Goal: Communication & Community: Share content

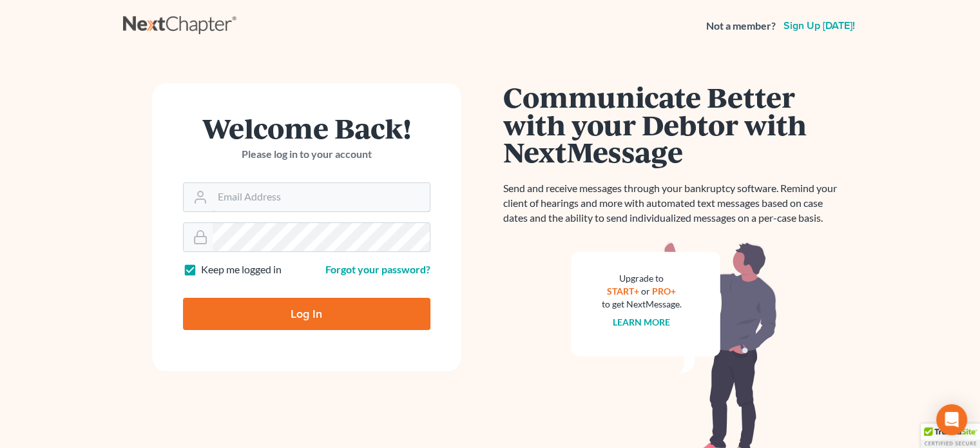
type input "kate@trunkettlaw.com"
click at [291, 314] on input "Log In" at bounding box center [306, 314] width 247 height 32
type input "Thinking..."
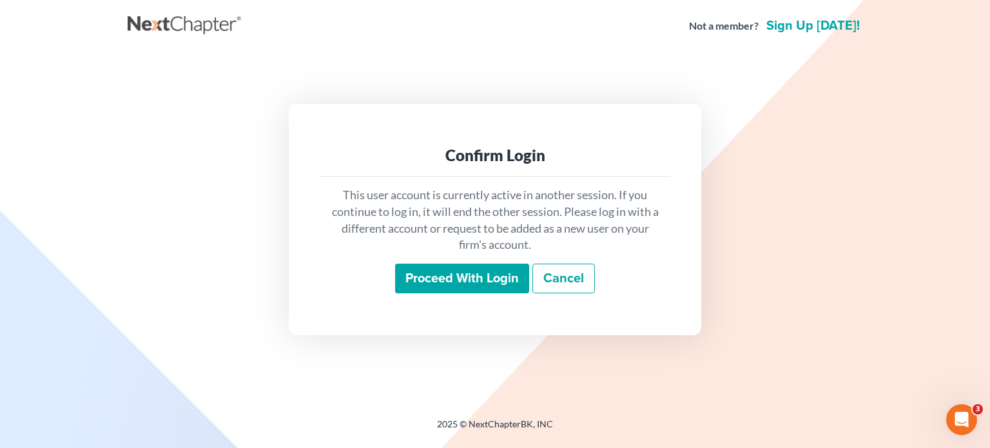
click at [505, 276] on input "Proceed with login" at bounding box center [462, 279] width 134 height 30
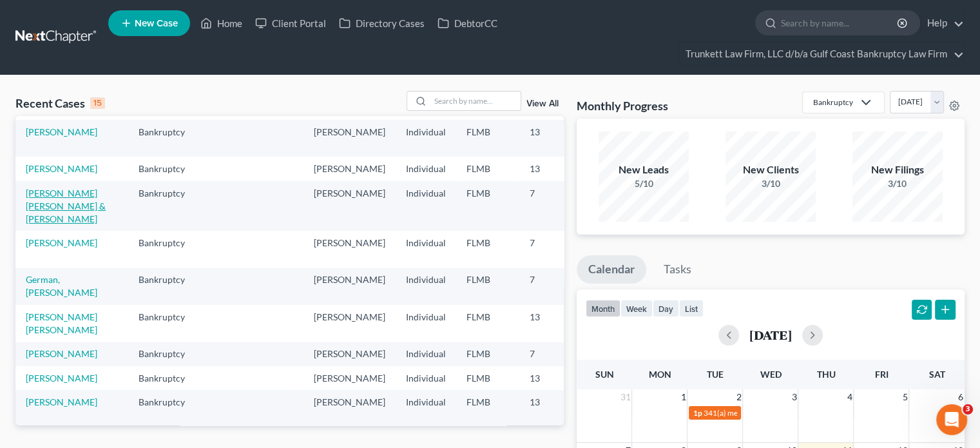
scroll to position [258, 0]
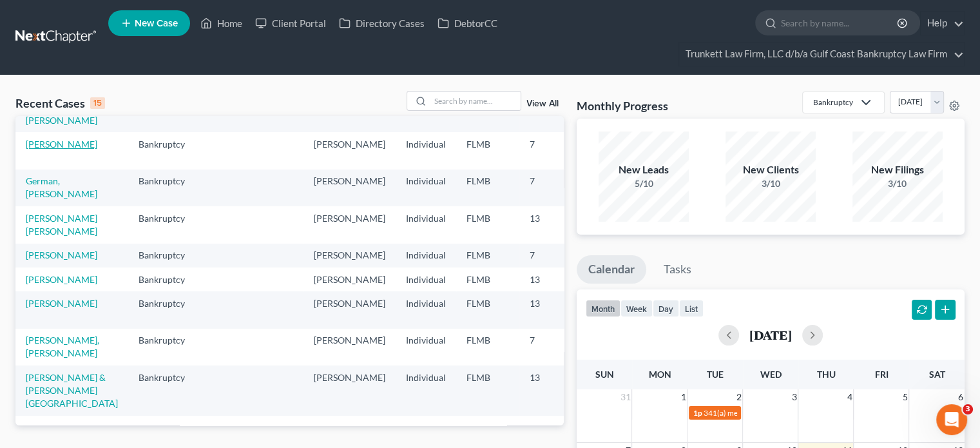
click at [59, 149] on link "[PERSON_NAME]" at bounding box center [62, 144] width 72 height 11
select select "3"
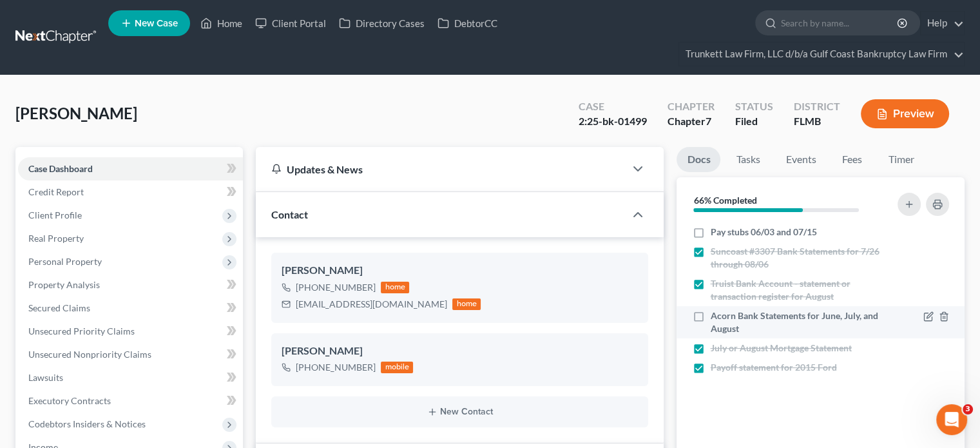
scroll to position [1680, 0]
click at [710, 316] on label "Acorn Bank Statements for June, July, and August" at bounding box center [795, 322] width 171 height 26
click at [715, 316] on input "Acorn Bank Statements for June, July, and August" at bounding box center [719, 313] width 8 height 8
checkbox input "true"
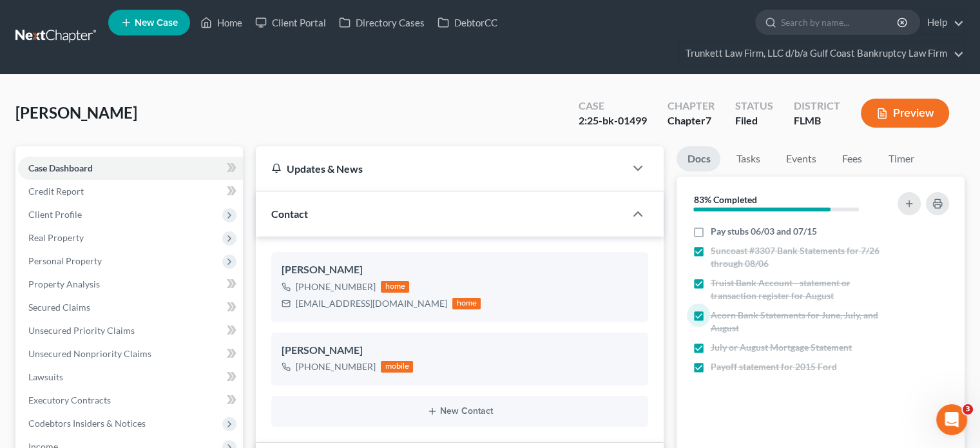
scroll to position [0, 0]
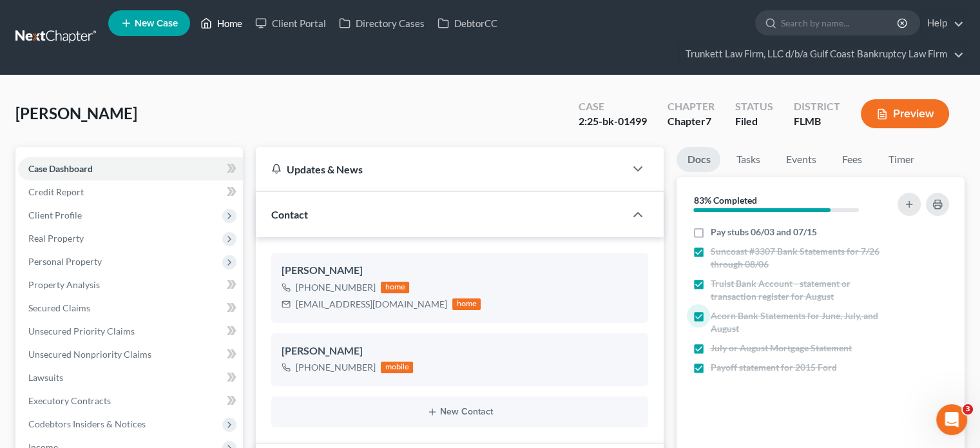
click at [219, 25] on link "Home" at bounding box center [221, 23] width 55 height 23
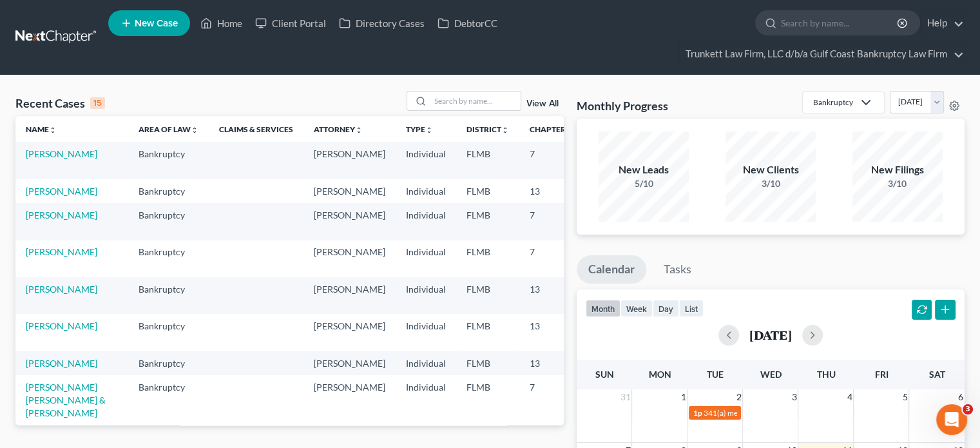
click at [541, 104] on link "View All" at bounding box center [542, 103] width 32 height 9
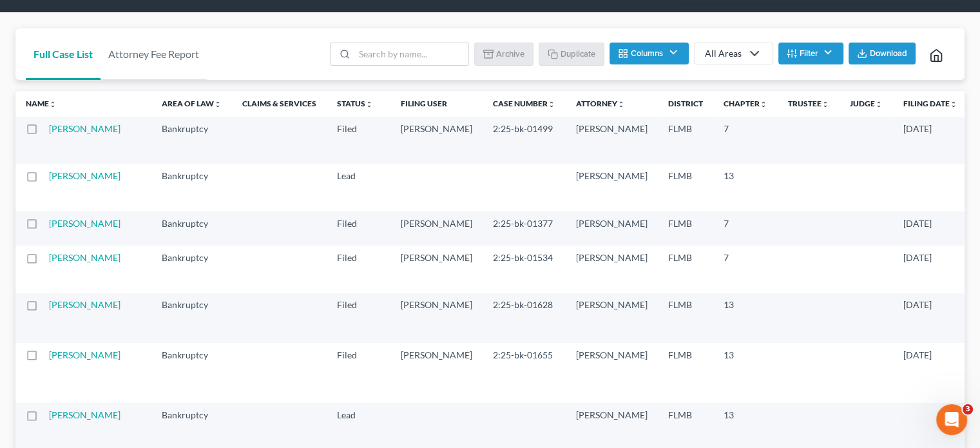
scroll to position [64, 0]
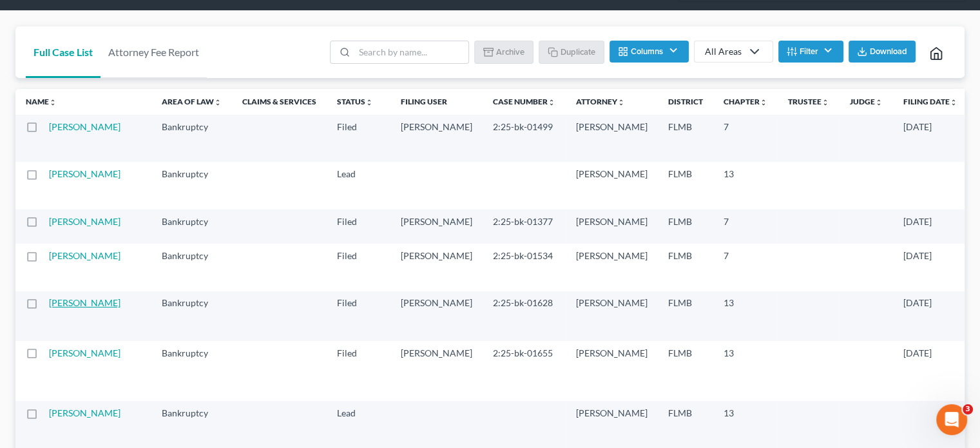
click at [64, 308] on link "[PERSON_NAME]" at bounding box center [85, 302] width 72 height 11
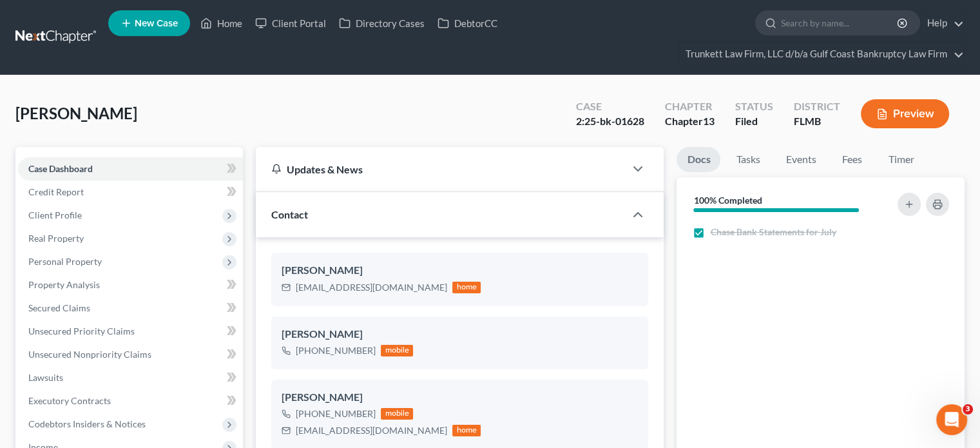
click at [75, 33] on link at bounding box center [56, 37] width 82 height 23
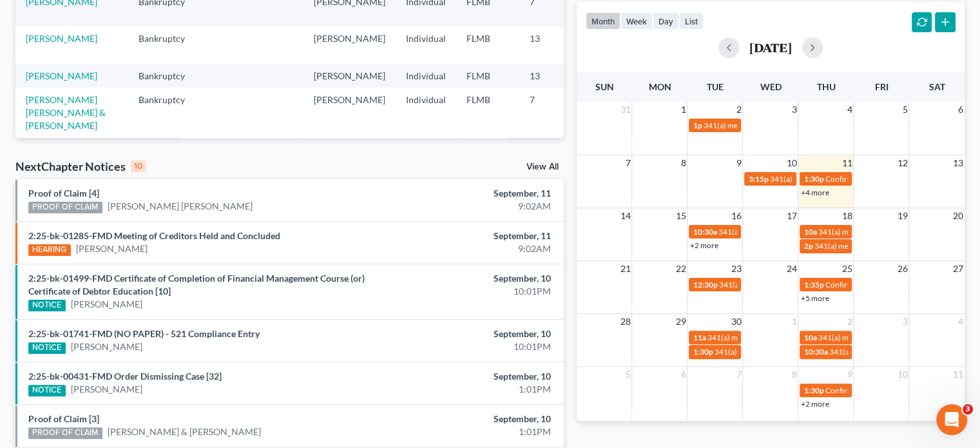
scroll to position [322, 0]
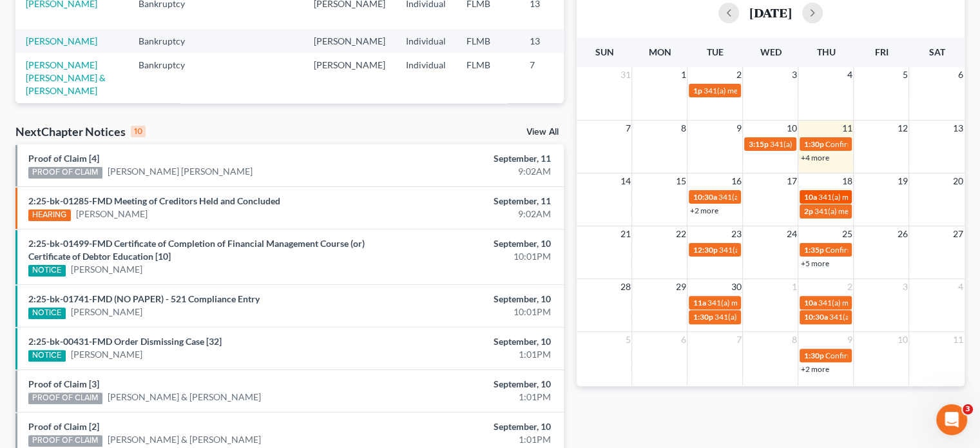
click at [818, 195] on span "341(a) meeting for [PERSON_NAME]" at bounding box center [880, 197] width 124 height 10
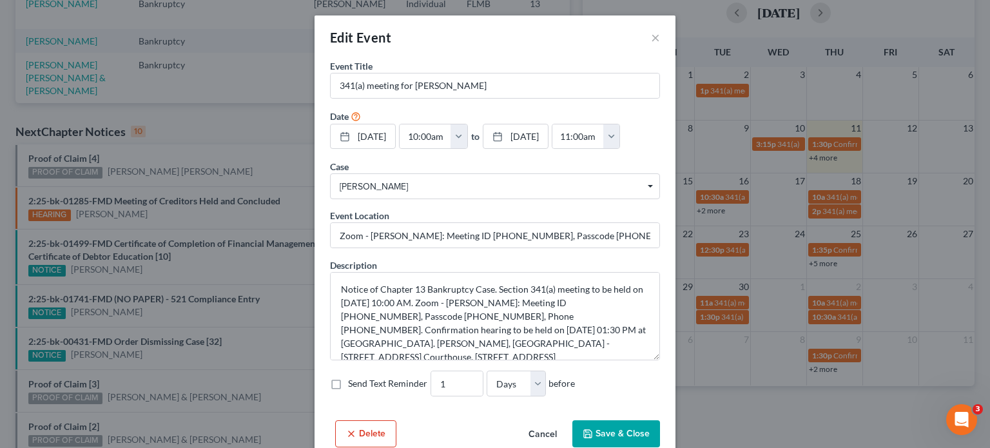
click at [645, 32] on div "Edit Event ×" at bounding box center [494, 37] width 361 height 44
click at [651, 33] on button "×" at bounding box center [655, 37] width 9 height 15
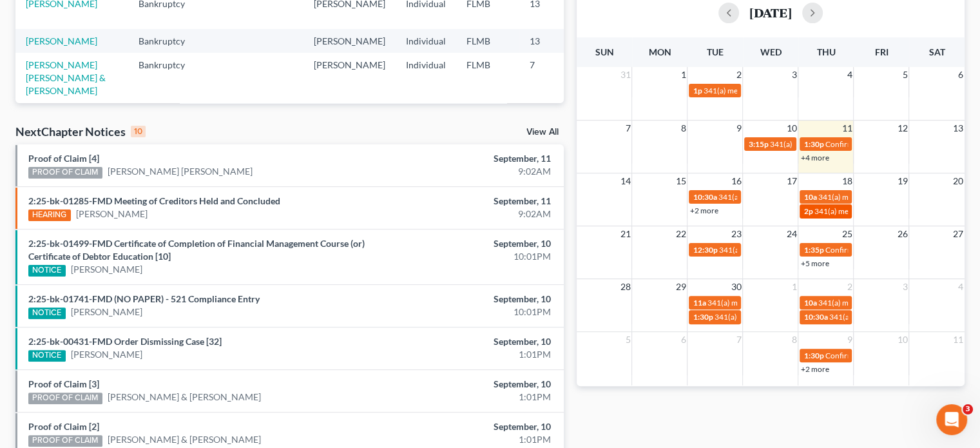
click at [808, 208] on span "2p" at bounding box center [807, 211] width 9 height 10
select select "Days"
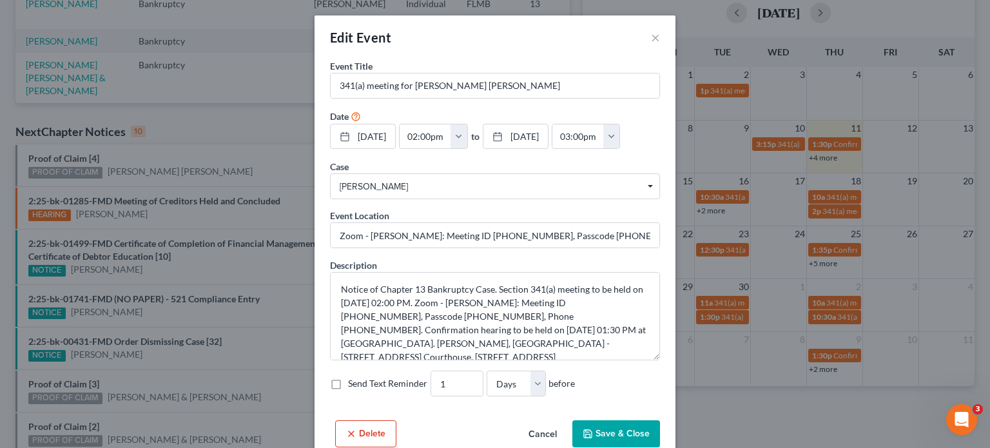
click at [645, 42] on div "Edit Event ×" at bounding box center [494, 37] width 361 height 44
click at [651, 41] on button "×" at bounding box center [655, 37] width 9 height 15
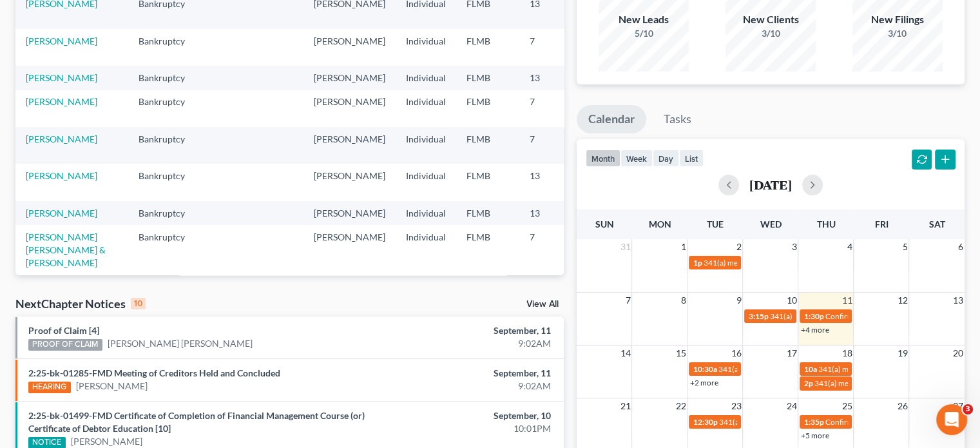
scroll to position [0, 0]
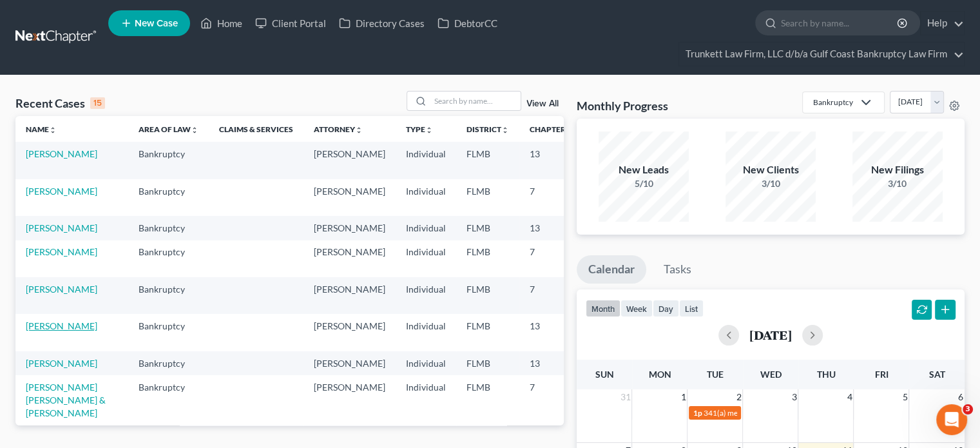
click at [28, 331] on link "[PERSON_NAME]" at bounding box center [62, 325] width 72 height 11
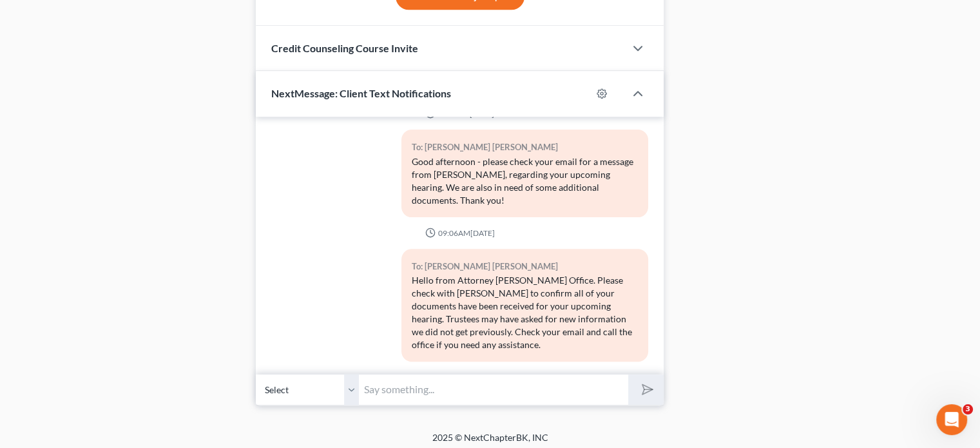
scroll to position [873, 0]
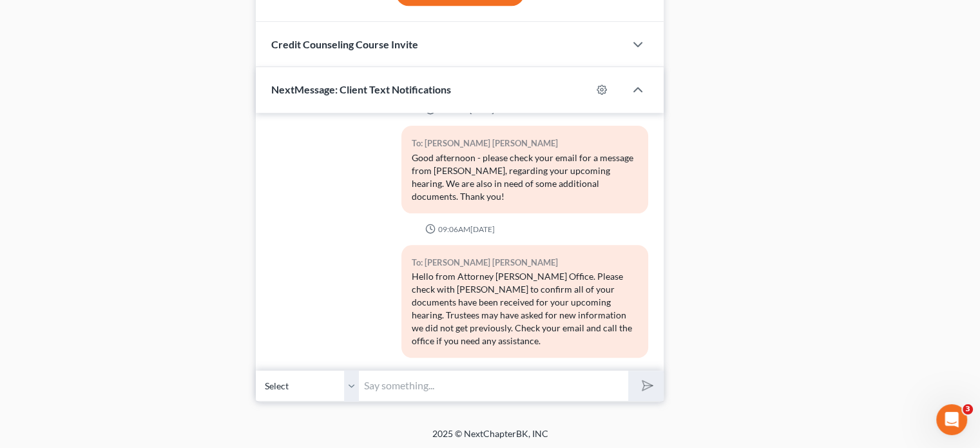
click at [461, 392] on input "text" at bounding box center [493, 386] width 269 height 32
type input "G"
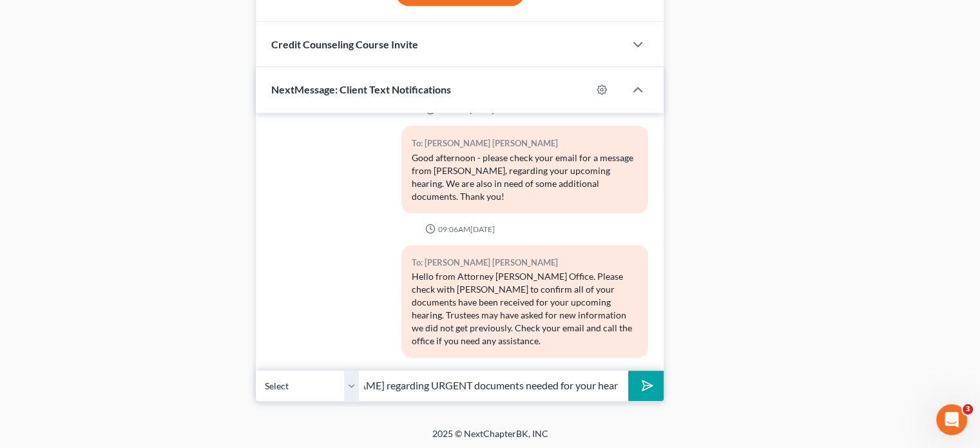
scroll to position [0, 452]
click at [483, 387] on input "Hello from Attorney [PERSON_NAME] office. Please check your email for a message…" at bounding box center [493, 386] width 269 height 32
click at [486, 387] on input "Hello from Attorney [PERSON_NAME] office. Please check your email for a message…" at bounding box center [493, 386] width 269 height 32
click at [486, 386] on input "Hello from Attorney [PERSON_NAME] office. Please check your email for a message…" at bounding box center [493, 386] width 269 height 32
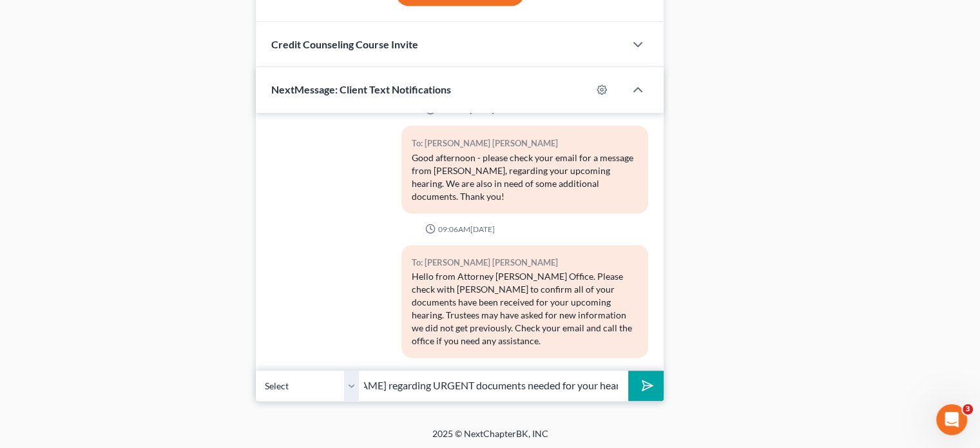
type input "Hello from Attorney [PERSON_NAME] office. Please check your email for a message…"
click at [651, 383] on polygon "submit" at bounding box center [644, 385] width 15 height 15
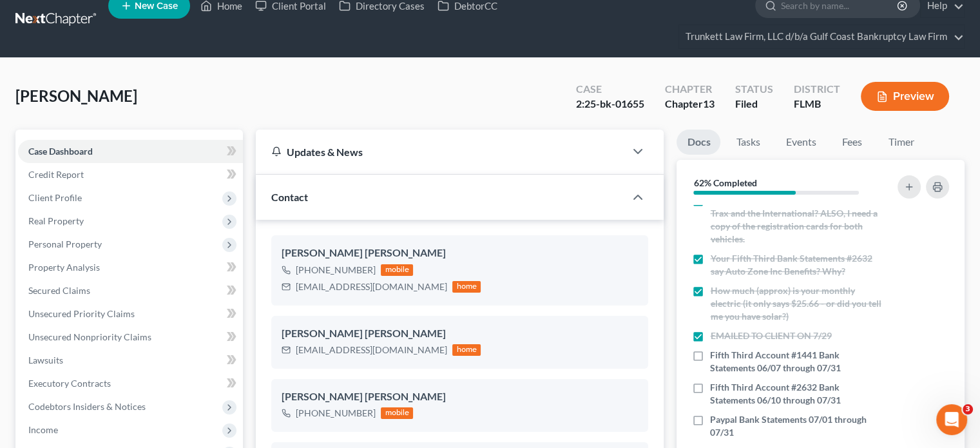
scroll to position [0, 0]
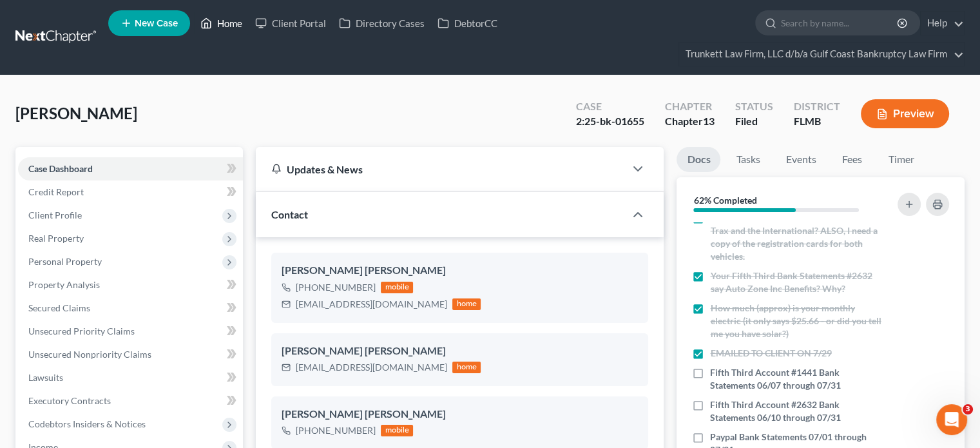
drag, startPoint x: 235, startPoint y: 21, endPoint x: 235, endPoint y: 7, distance: 14.2
click at [235, 21] on link "Home" at bounding box center [221, 23] width 55 height 23
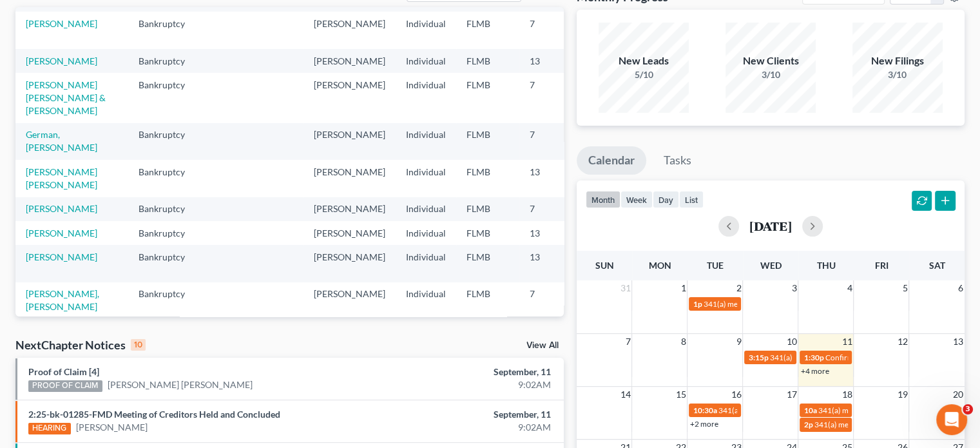
scroll to position [129, 0]
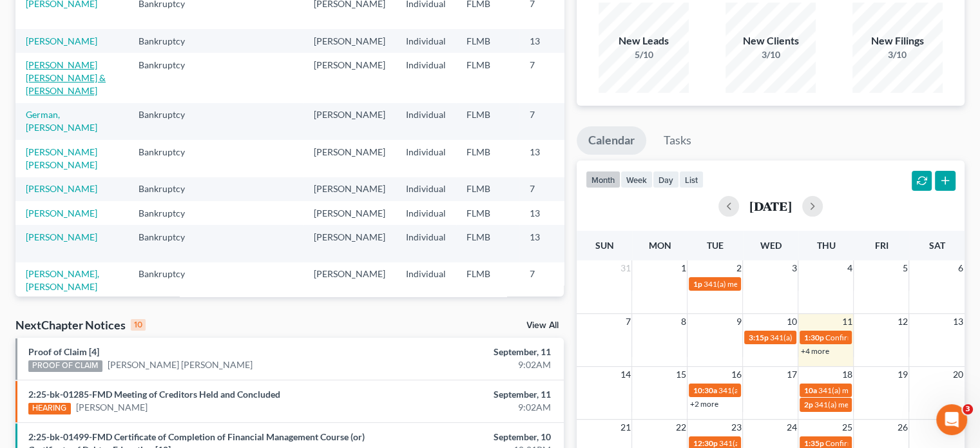
click at [44, 96] on link "[PERSON_NAME] [PERSON_NAME] & [PERSON_NAME]" at bounding box center [66, 77] width 80 height 37
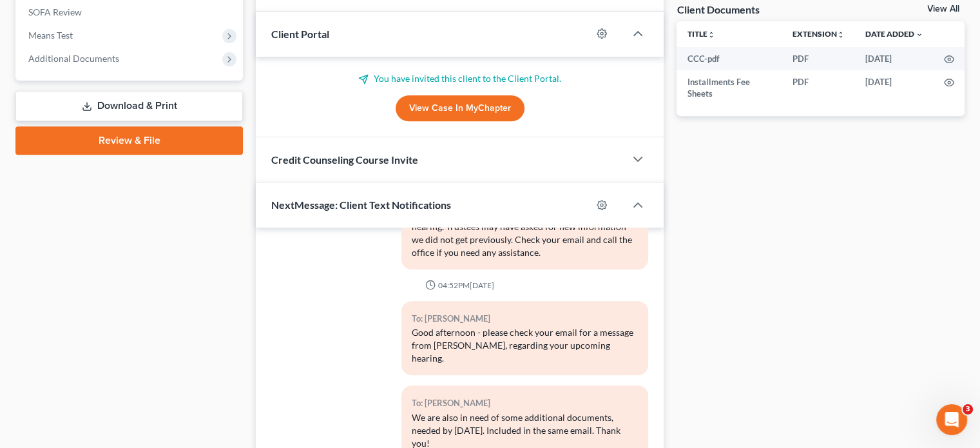
scroll to position [619, 0]
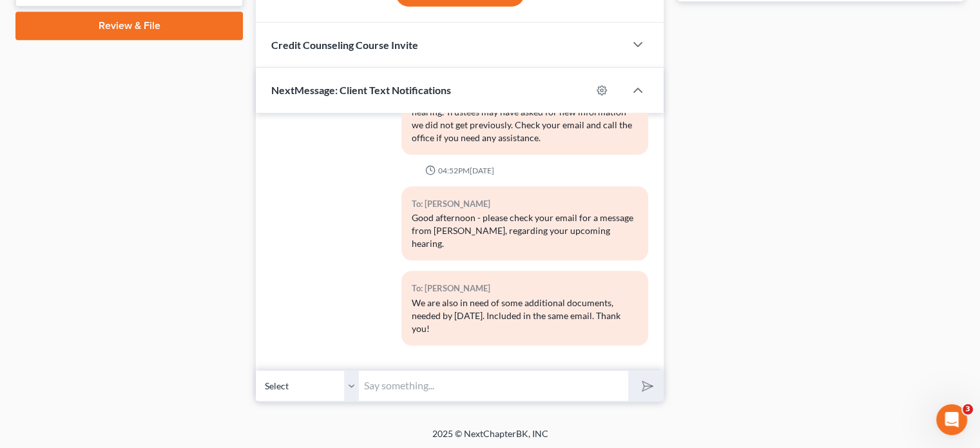
click at [394, 389] on input "text" at bounding box center [493, 386] width 269 height 32
paste input "Hello from Attorney [PERSON_NAME] office. Please check your email for a message…"
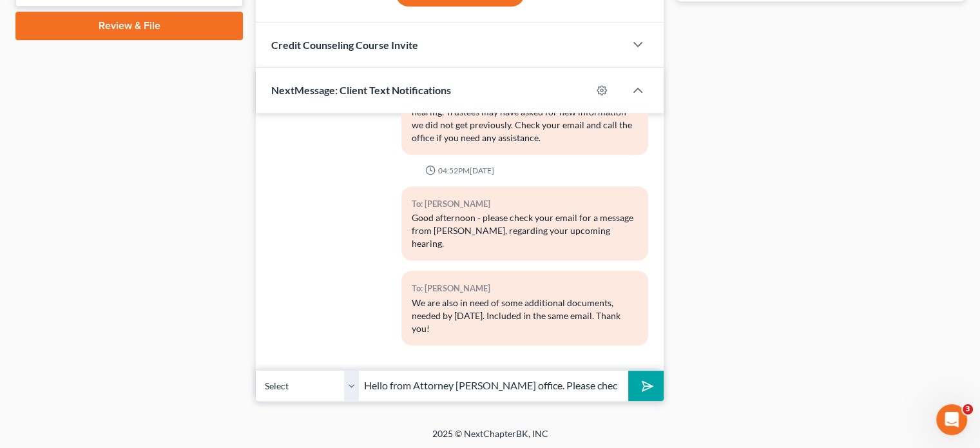
scroll to position [0, 451]
click at [560, 384] on input "Hello from Attorney [PERSON_NAME] office. Please check your email for a message…" at bounding box center [493, 386] width 269 height 32
drag, startPoint x: 508, startPoint y: 384, endPoint x: 601, endPoint y: 375, distance: 93.9
click at [601, 375] on input "Hello from Attorney [PERSON_NAME] office. Please check your email for a message…" at bounding box center [493, 386] width 269 height 32
click at [570, 381] on input "Hello from Attorney [PERSON_NAME] office. Please check your email for a message…" at bounding box center [493, 386] width 269 height 32
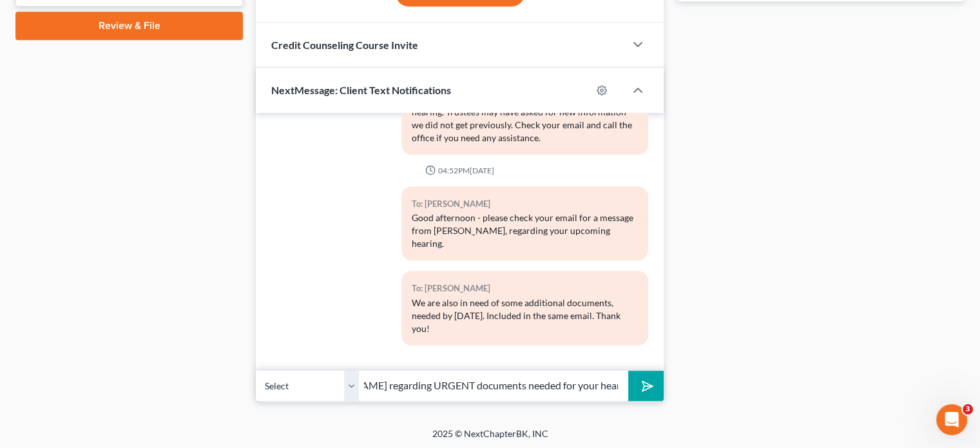
click at [580, 383] on input "Hello from Attorney [PERSON_NAME] office. Please check your email for a message…" at bounding box center [493, 386] width 269 height 32
drag, startPoint x: 579, startPoint y: 384, endPoint x: 599, endPoint y: 384, distance: 20.0
click at [599, 384] on input "Hello from Attorney [PERSON_NAME] office. Please check your email for a message…" at bounding box center [493, 386] width 269 height 32
drag, startPoint x: 598, startPoint y: 385, endPoint x: 631, endPoint y: 394, distance: 34.1
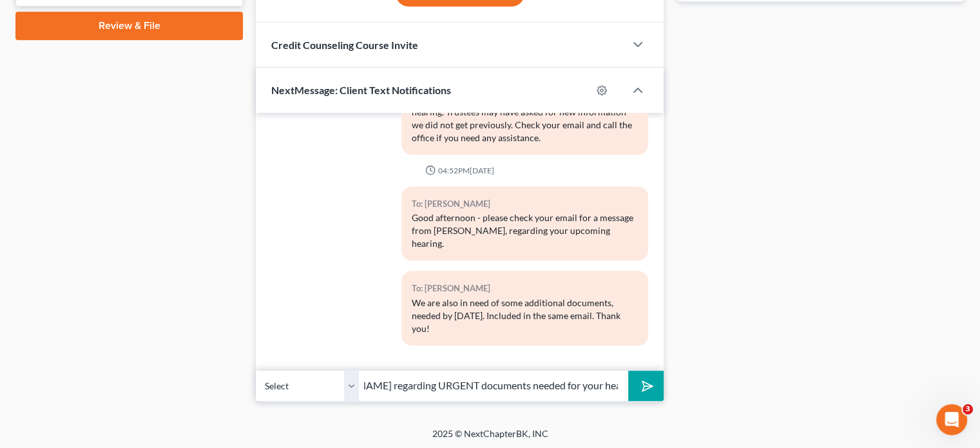
click at [631, 394] on div "Select [PHONE_NUMBER] - [PERSON_NAME] Hello from Attorney [PERSON_NAME] office.…" at bounding box center [460, 385] width 408 height 30
drag, startPoint x: 538, startPoint y: 382, endPoint x: 678, endPoint y: 404, distance: 142.2
click at [555, 383] on input "Hello from Attorney [PERSON_NAME] office. Please check your email for a message…" at bounding box center [493, 386] width 269 height 32
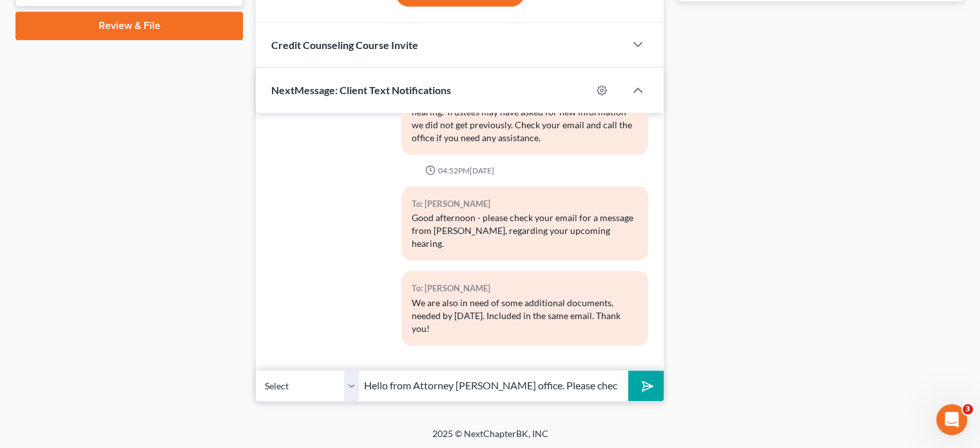
drag, startPoint x: 549, startPoint y: 382, endPoint x: 206, endPoint y: 374, distance: 343.5
click at [503, 383] on input "Hello from Attorney [PERSON_NAME] office. Please check your email for a message…" at bounding box center [493, 386] width 269 height 32
type input "Hello from Attorney [PERSON_NAME] office. Please check your email for a message…"
click at [640, 389] on button "submit" at bounding box center [645, 385] width 35 height 30
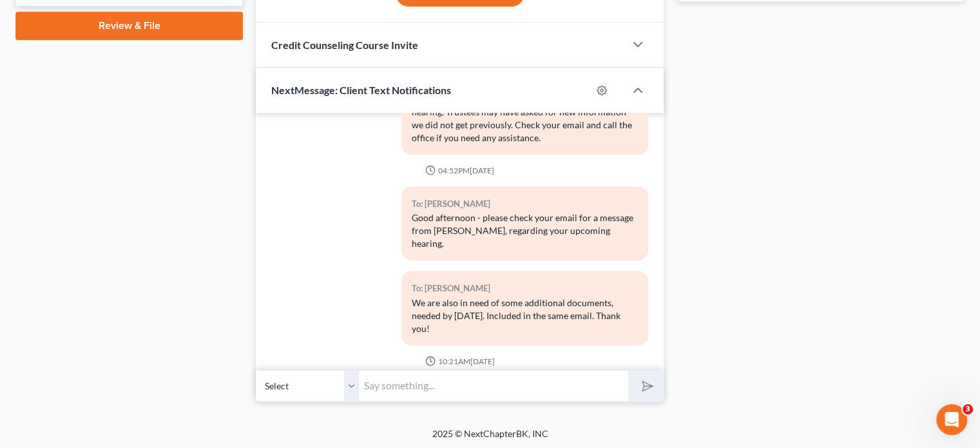
scroll to position [517, 0]
